Goal: Book appointment/travel/reservation

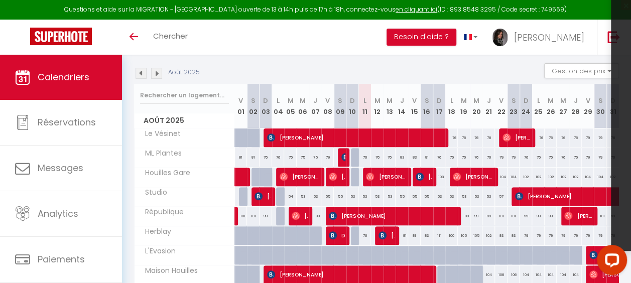
scroll to position [89, 0]
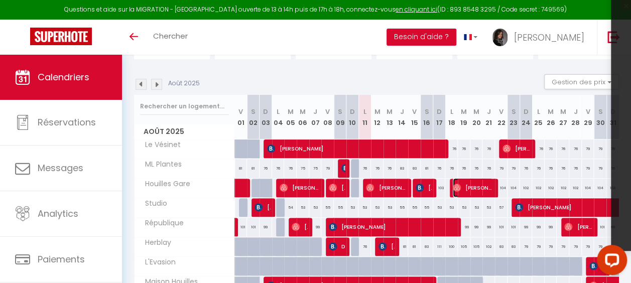
click at [463, 187] on span "[PERSON_NAME]" at bounding box center [473, 187] width 40 height 19
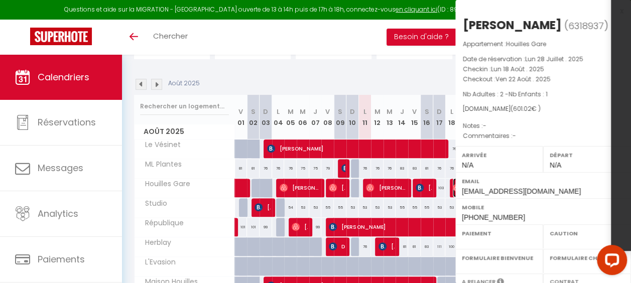
select select "OK"
select select "0"
select select "1"
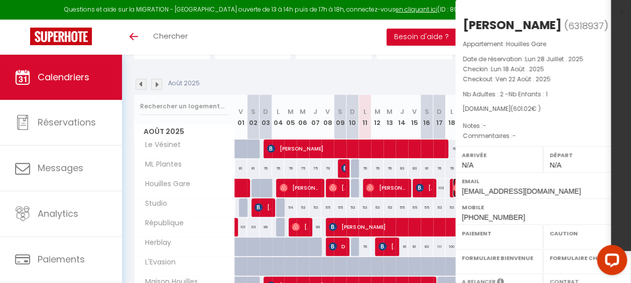
select select
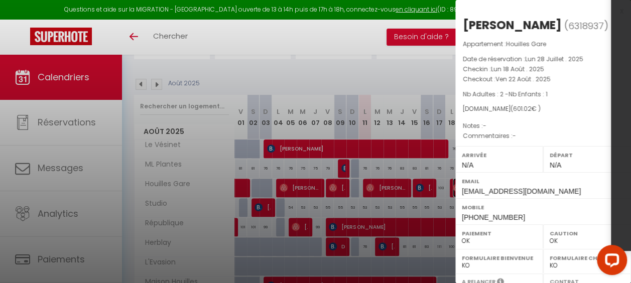
select select "36446"
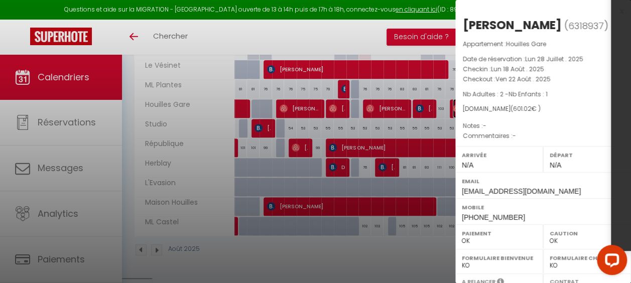
scroll to position [60, 0]
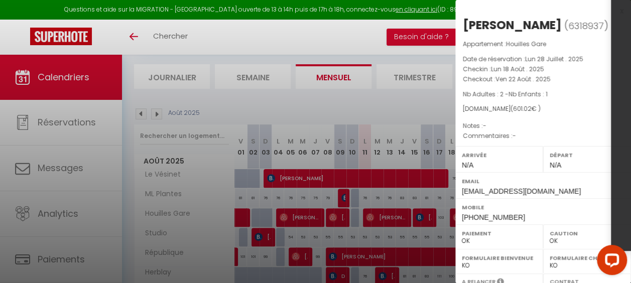
click at [311, 49] on div at bounding box center [315, 141] width 631 height 283
